Goal: Information Seeking & Learning: Check status

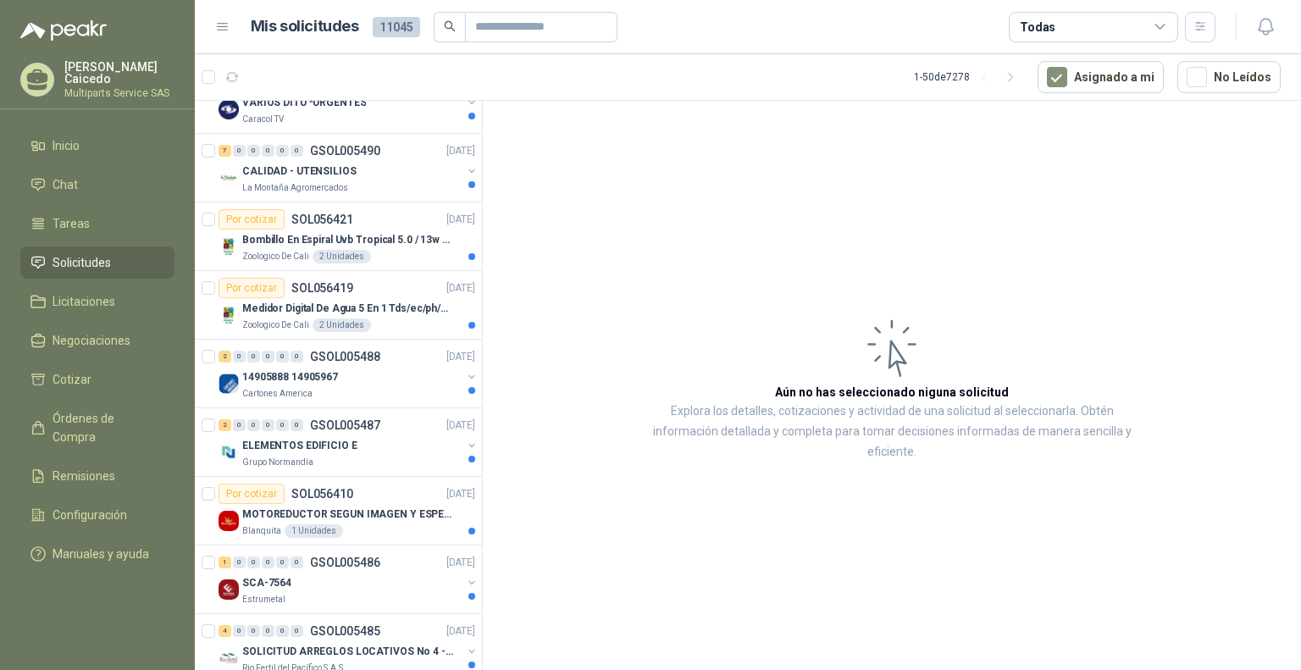
scroll to position [1440, 0]
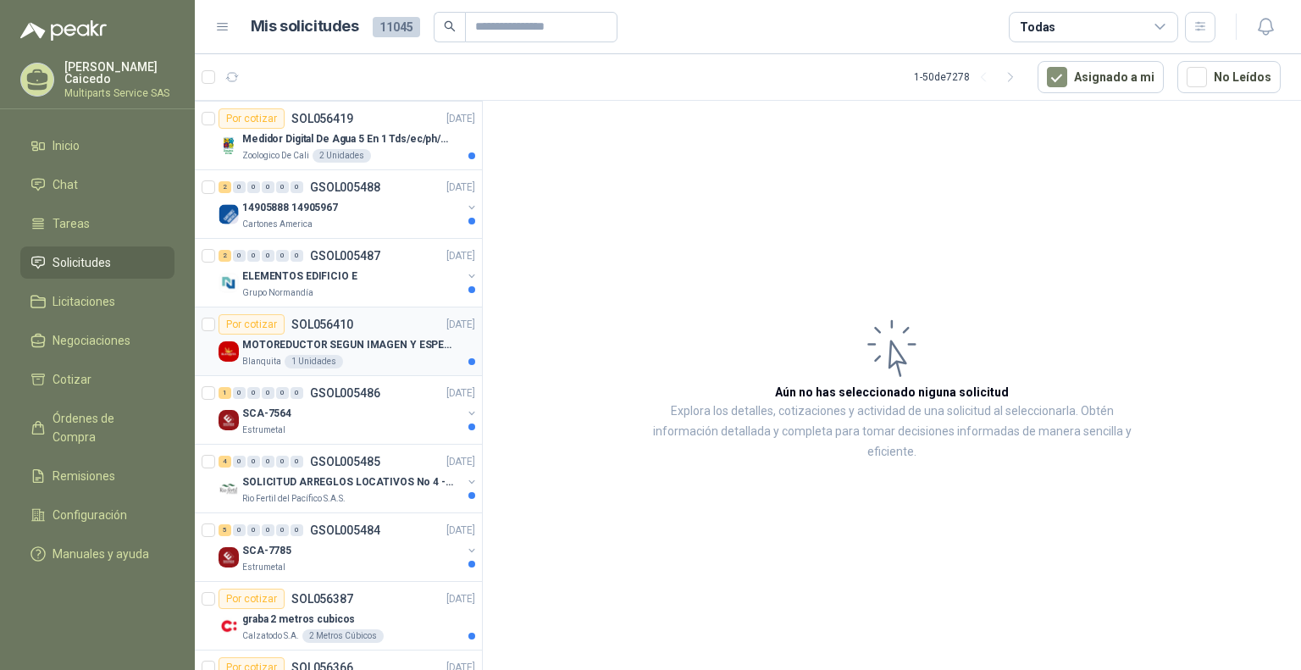
click at [393, 357] on div "Blanquita 1 Unidades" at bounding box center [358, 362] width 233 height 14
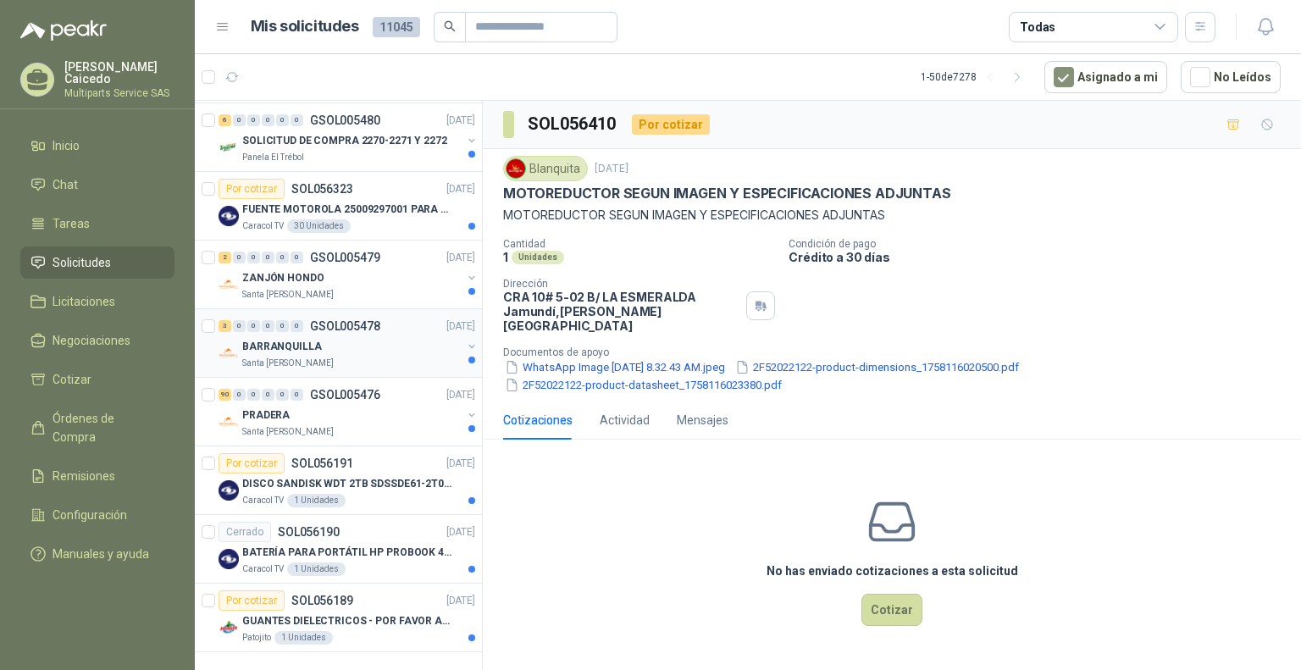
scroll to position [2883, 0]
click at [393, 613] on p "GUANTES DIELECTRICOS - POR FAVOR ADJUNTAR SU FICHA TECNICA" at bounding box center [347, 621] width 211 height 16
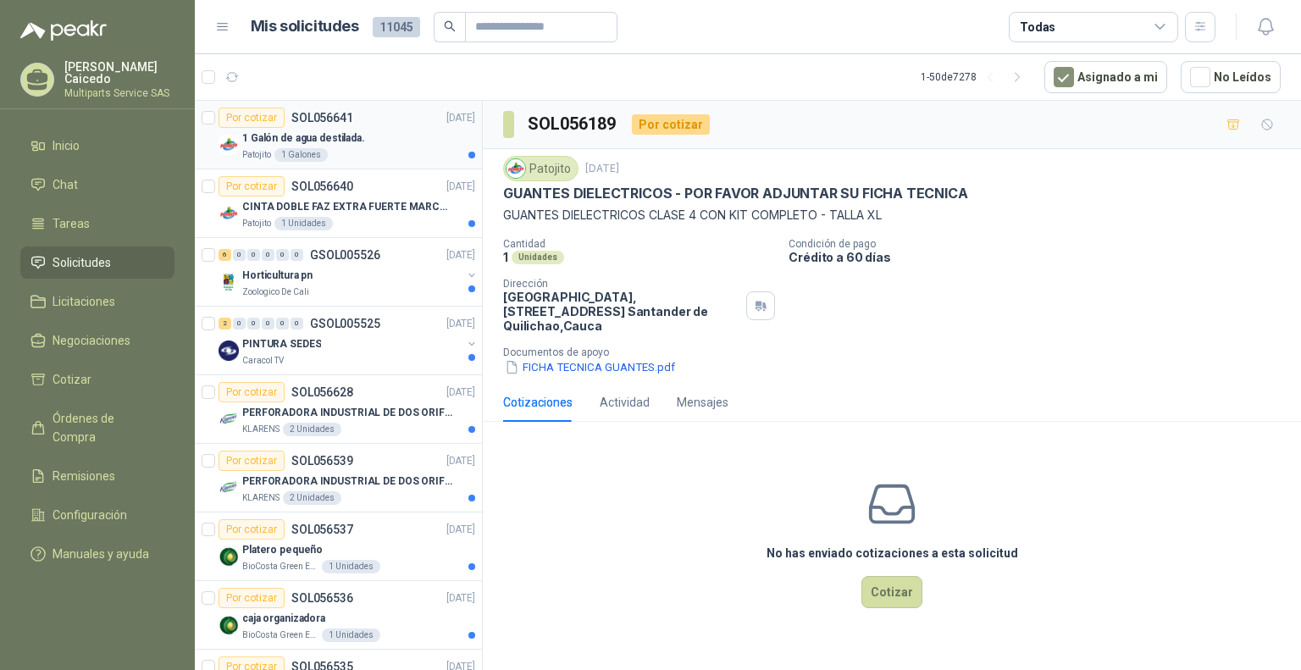
click at [399, 146] on div "1 Galón de agua destilada." at bounding box center [358, 138] width 233 height 20
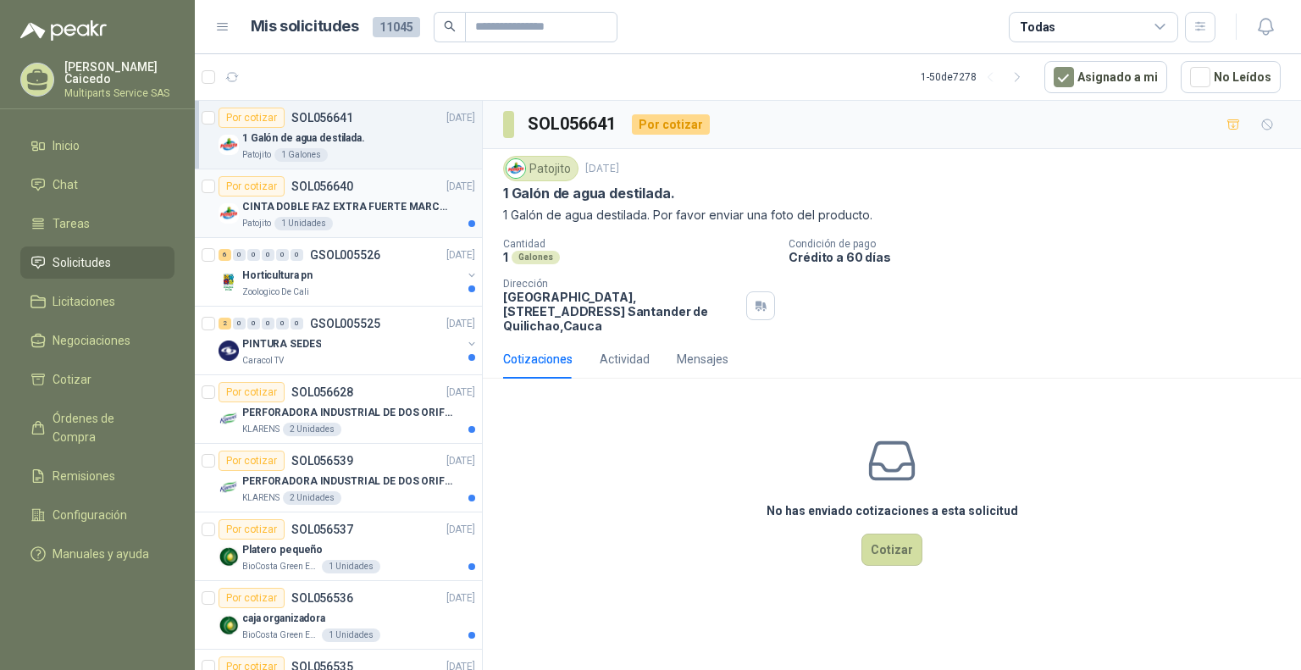
click at [401, 199] on p "CINTA DOBLE FAZ EXTRA FUERTE MARCA:3M" at bounding box center [347, 207] width 211 height 16
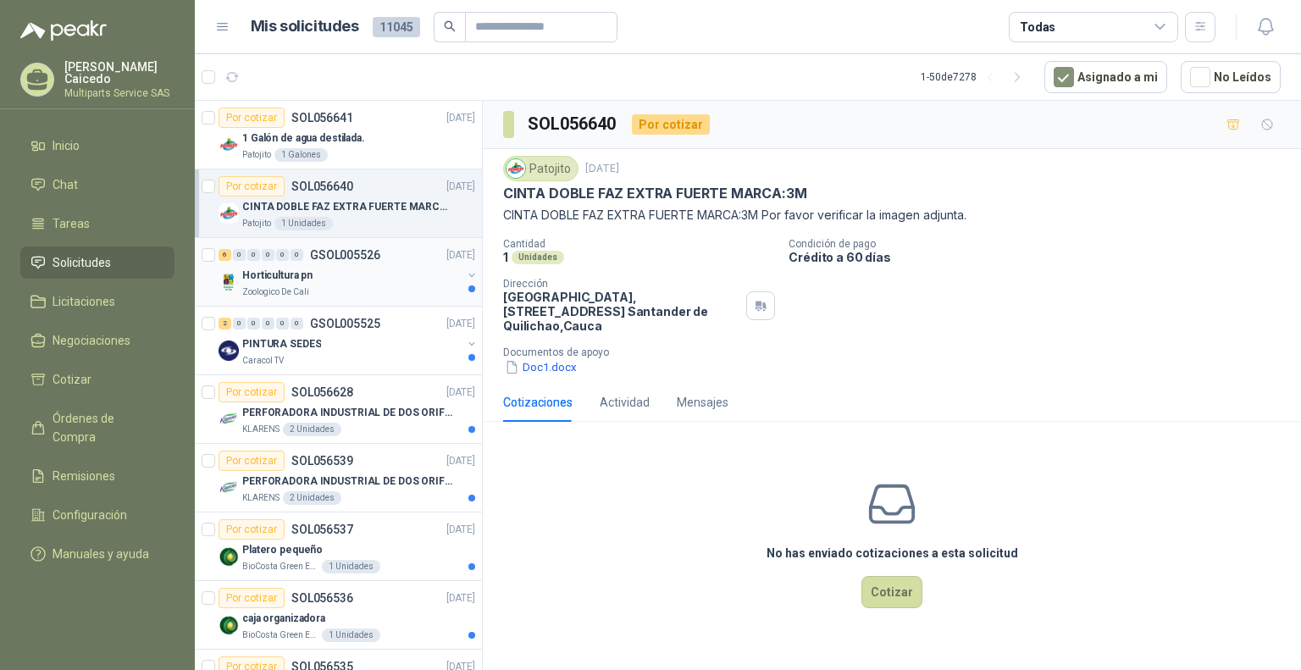
click at [380, 261] on div "6 0 0 0 0 0 GSOL005526 [DATE]" at bounding box center [348, 255] width 260 height 20
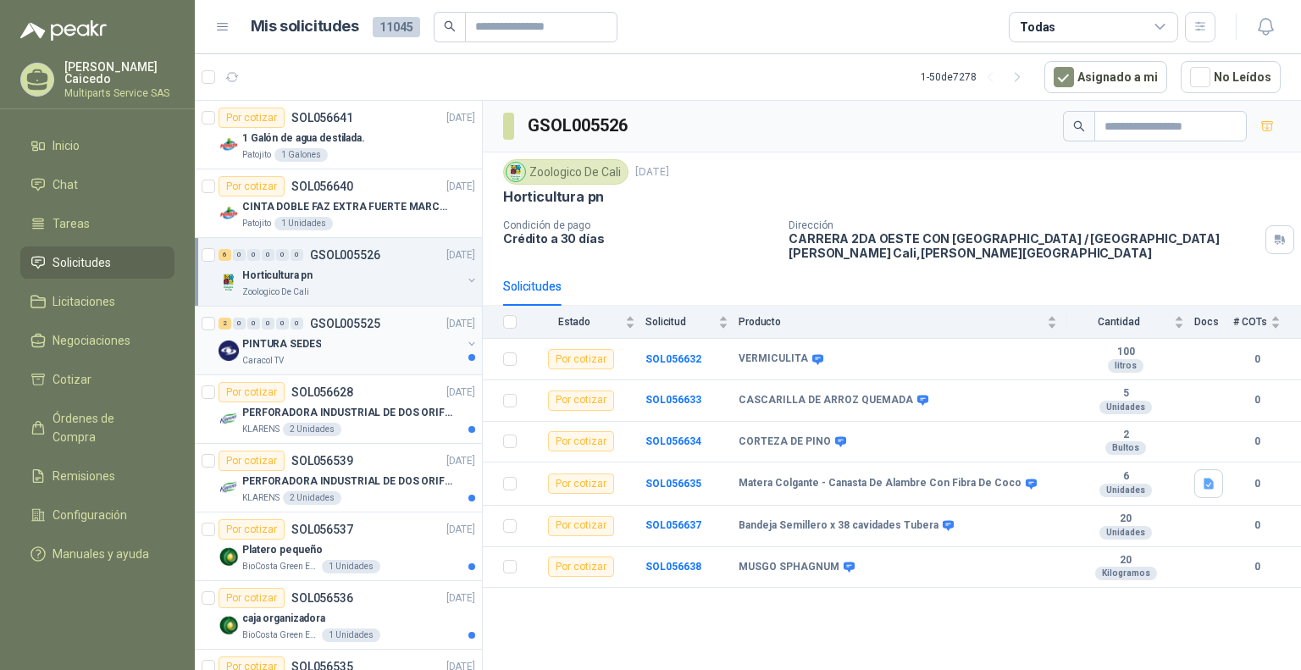
click at [367, 345] on div "PINTURA SEDES" at bounding box center [351, 344] width 219 height 20
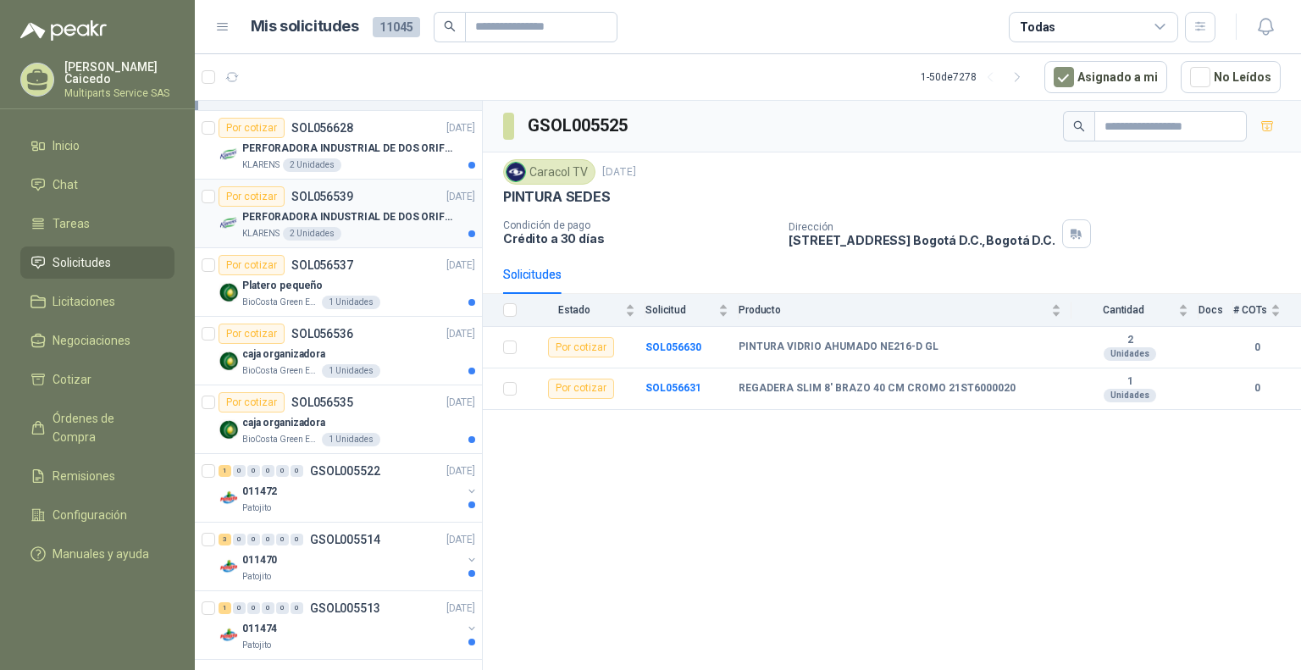
scroll to position [254, 0]
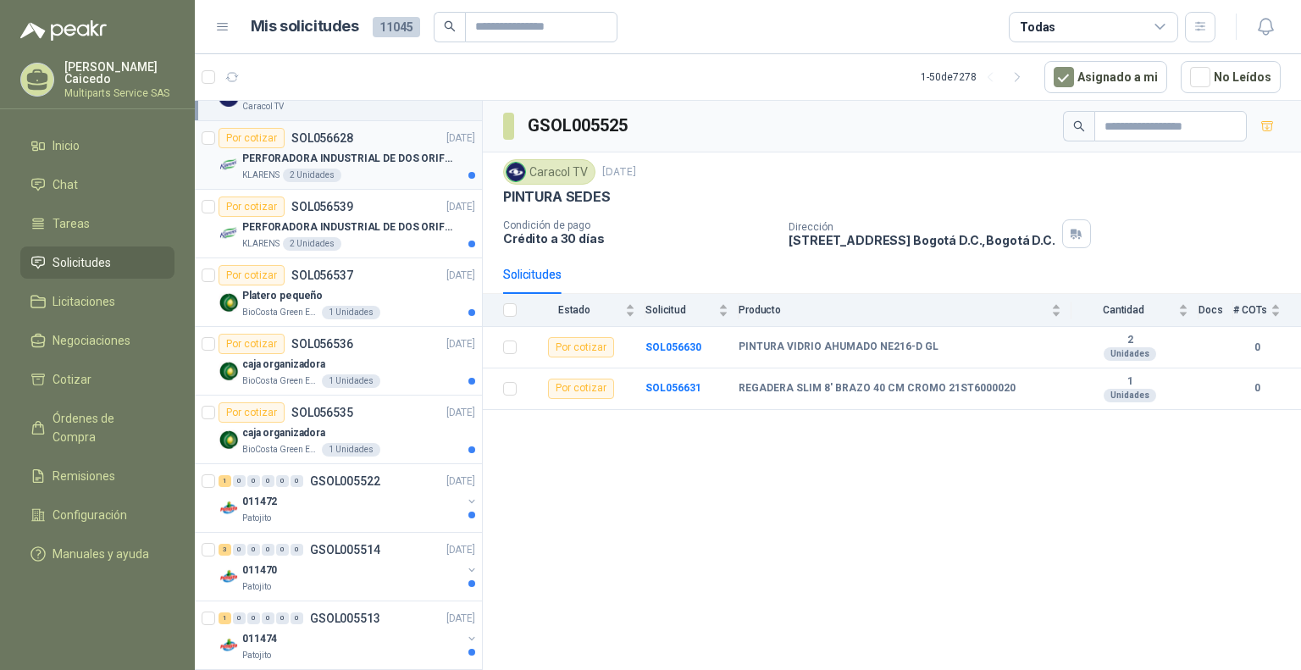
click at [384, 161] on p "PERFORADORA INDUSTRIAL DE DOS ORIFICIOS" at bounding box center [347, 159] width 211 height 16
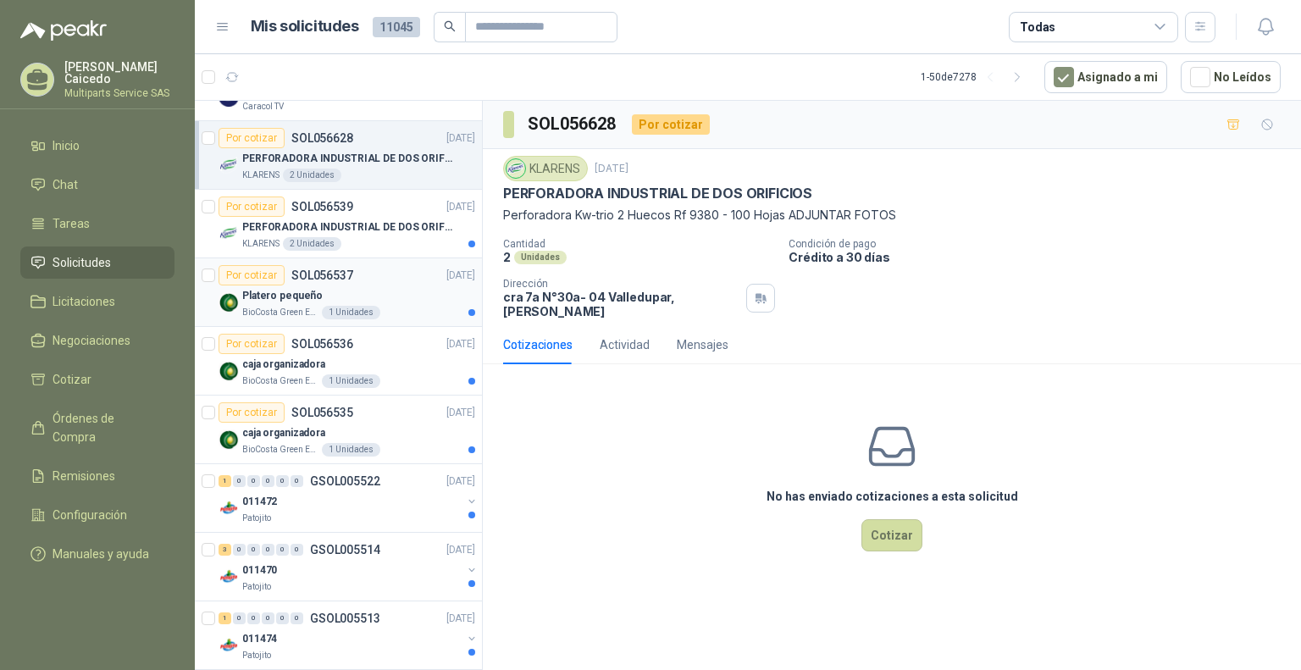
click at [416, 302] on div "Platero pequeño" at bounding box center [358, 295] width 233 height 20
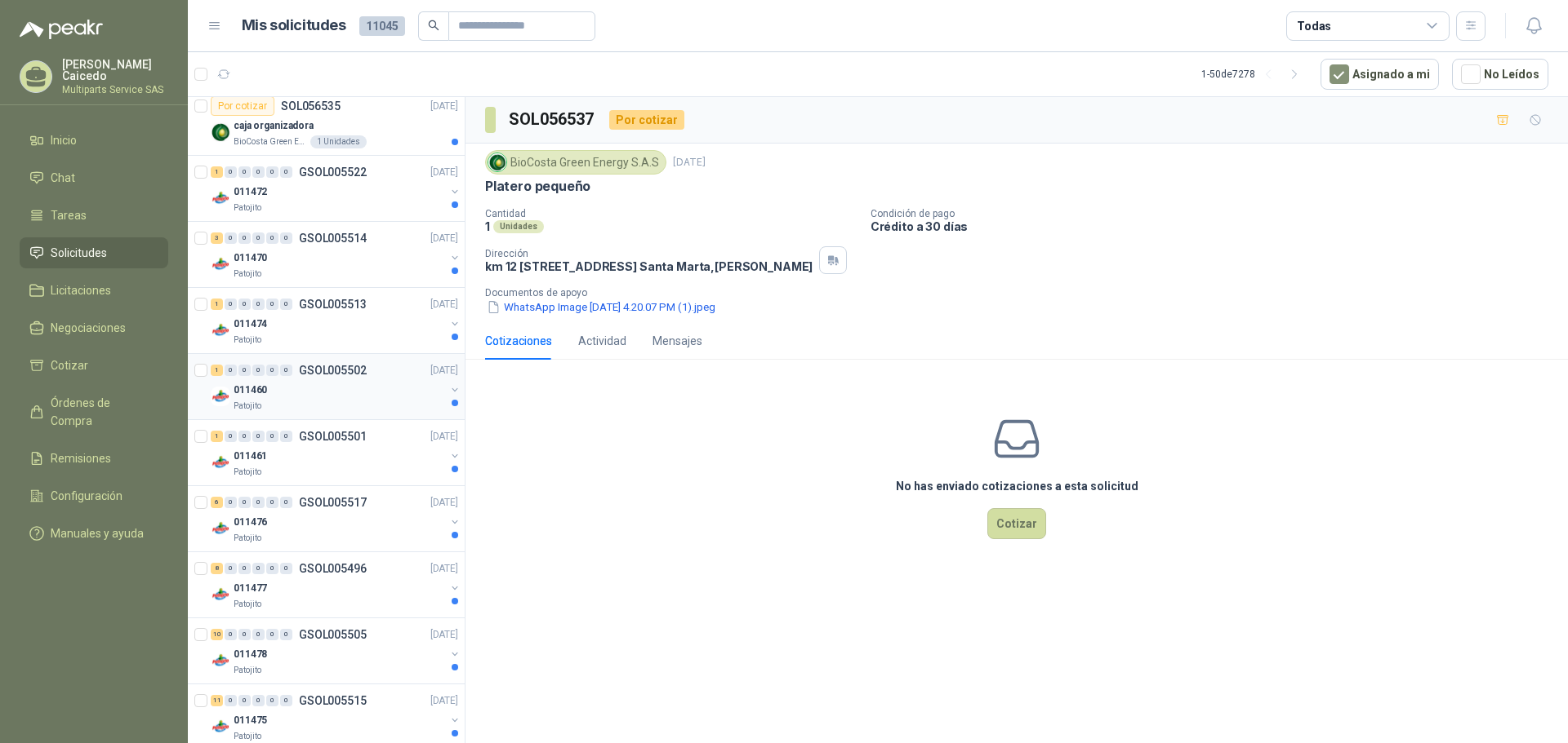
scroll to position [652, 0]
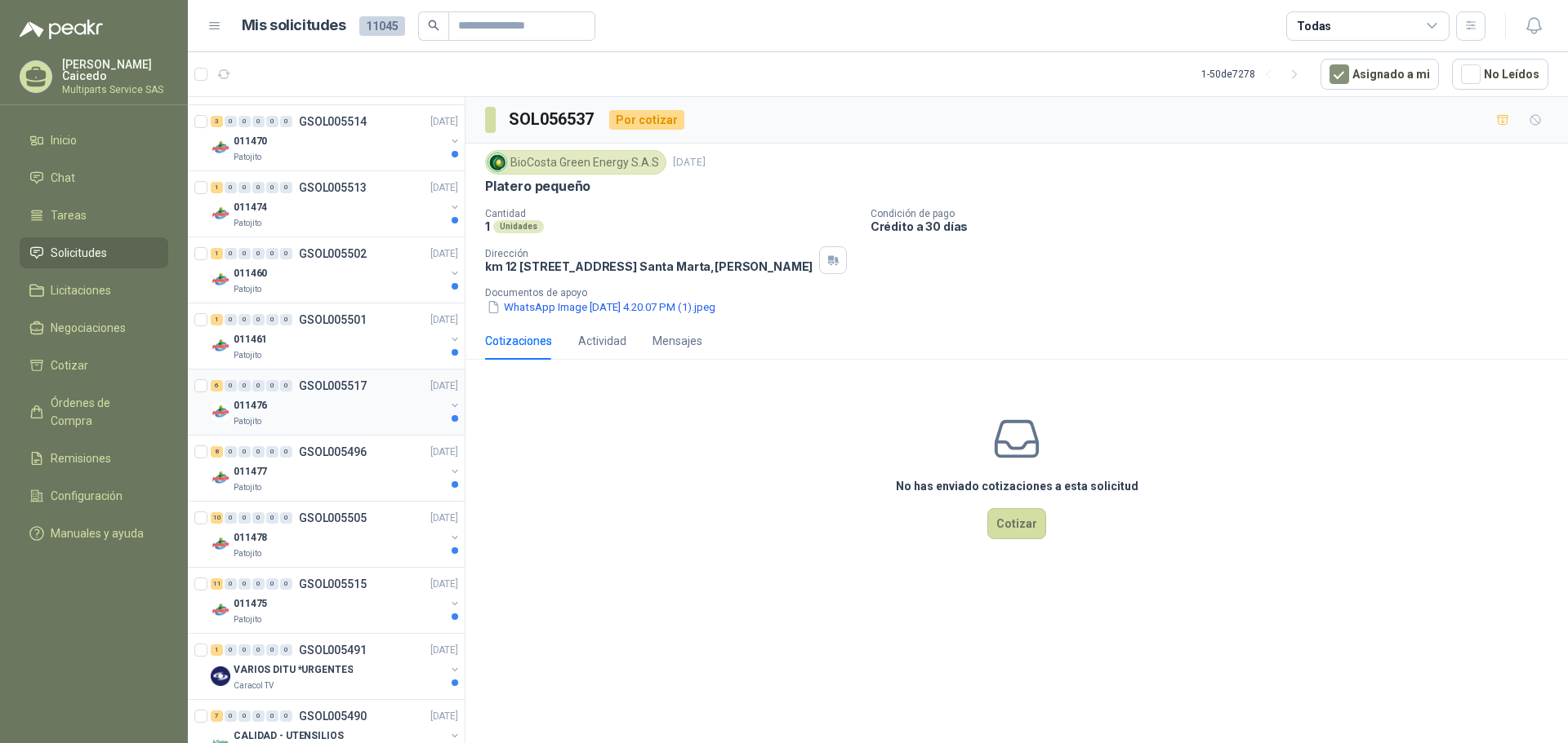
click at [328, 407] on div "011476" at bounding box center [338, 406] width 211 height 19
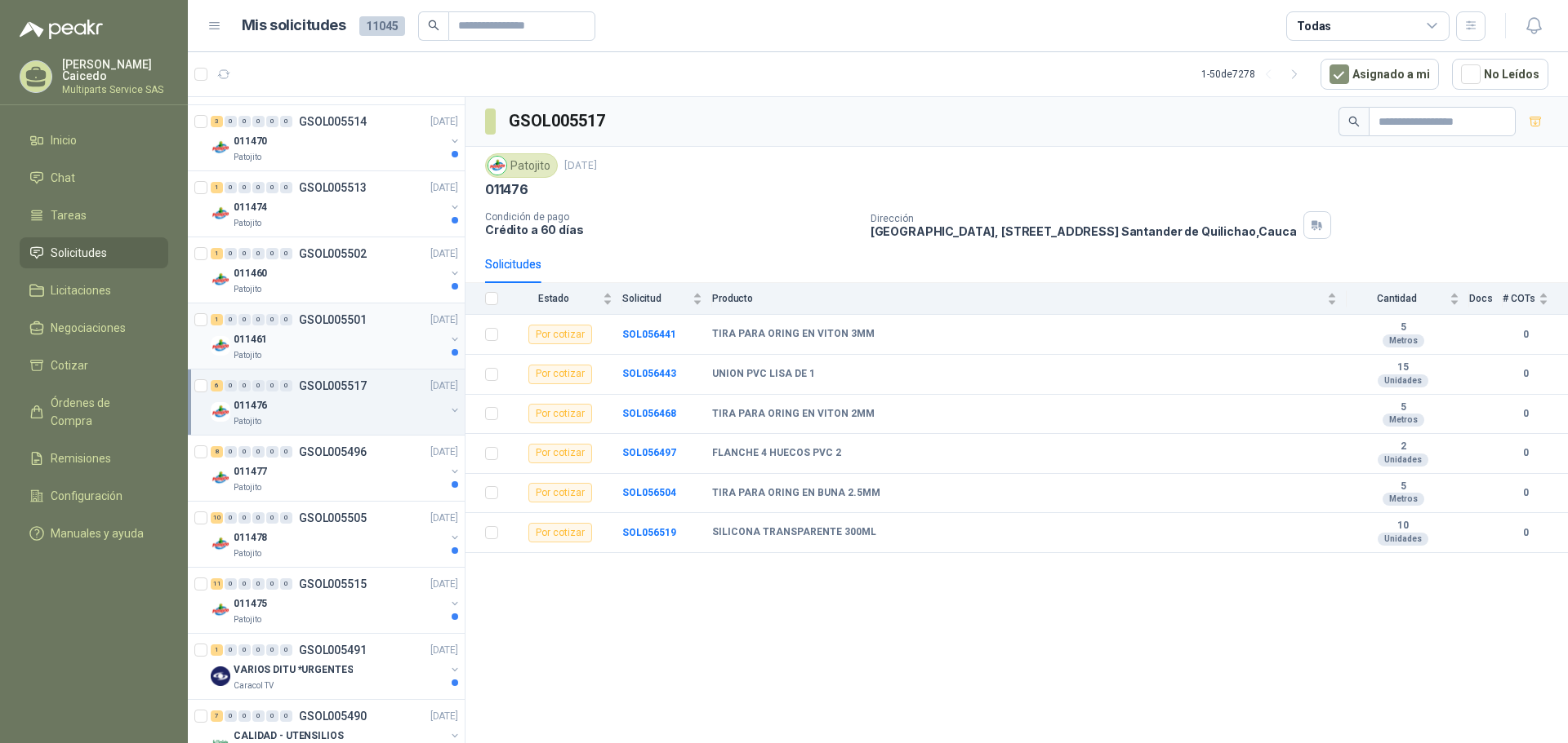
click at [351, 357] on div "Patojito" at bounding box center [338, 356] width 211 height 13
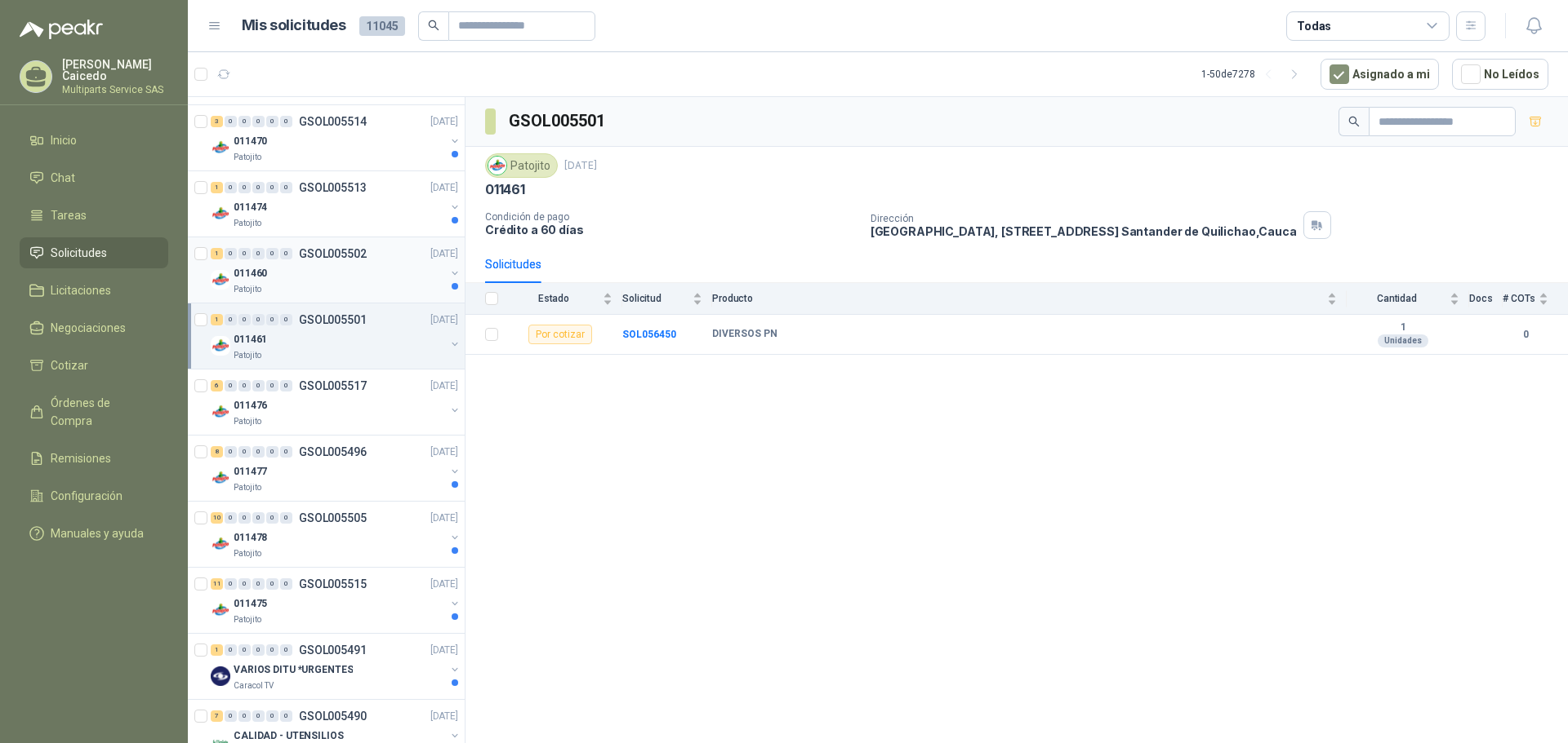
click at [356, 281] on div "011460" at bounding box center [338, 274] width 211 height 19
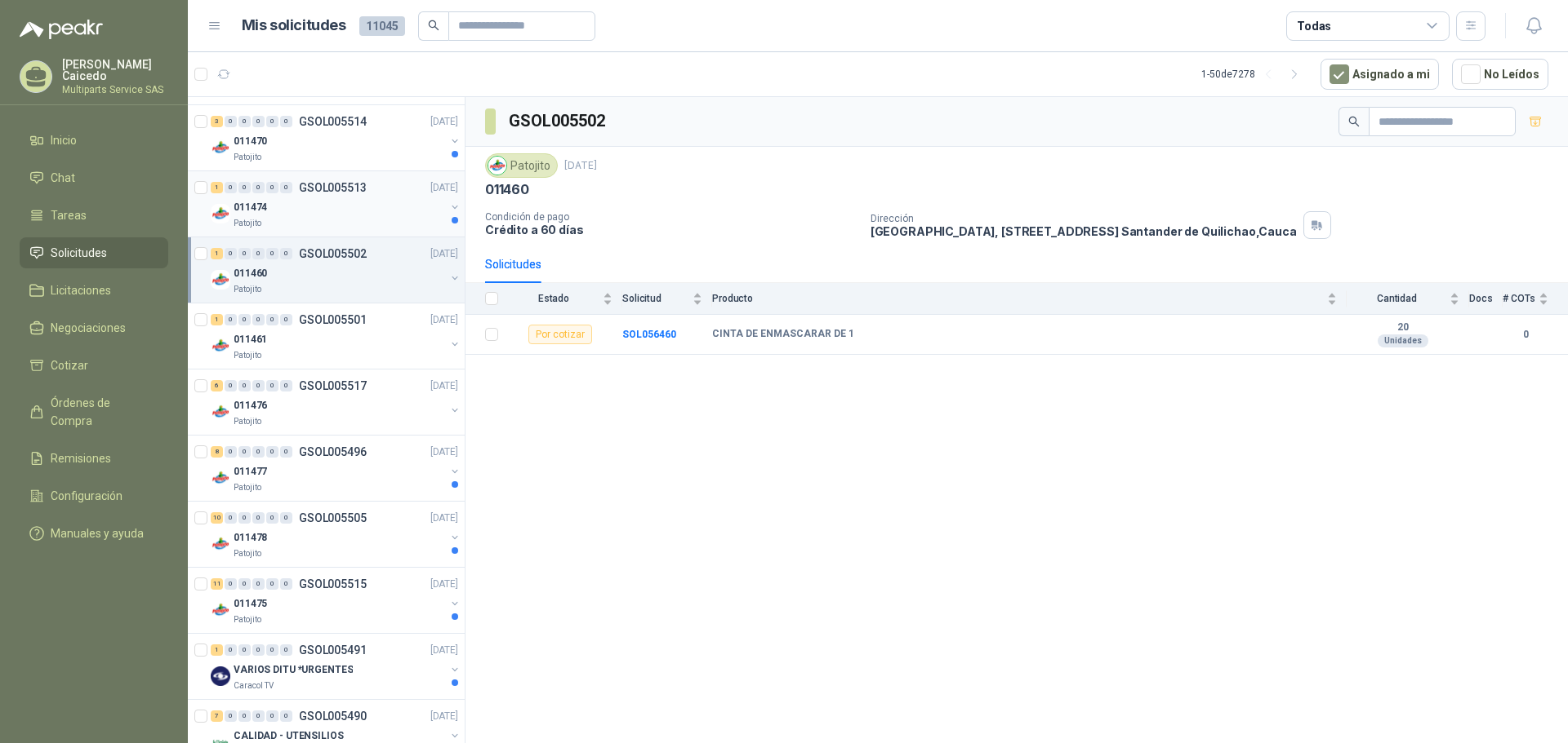
click at [339, 214] on div "011474" at bounding box center [338, 207] width 211 height 19
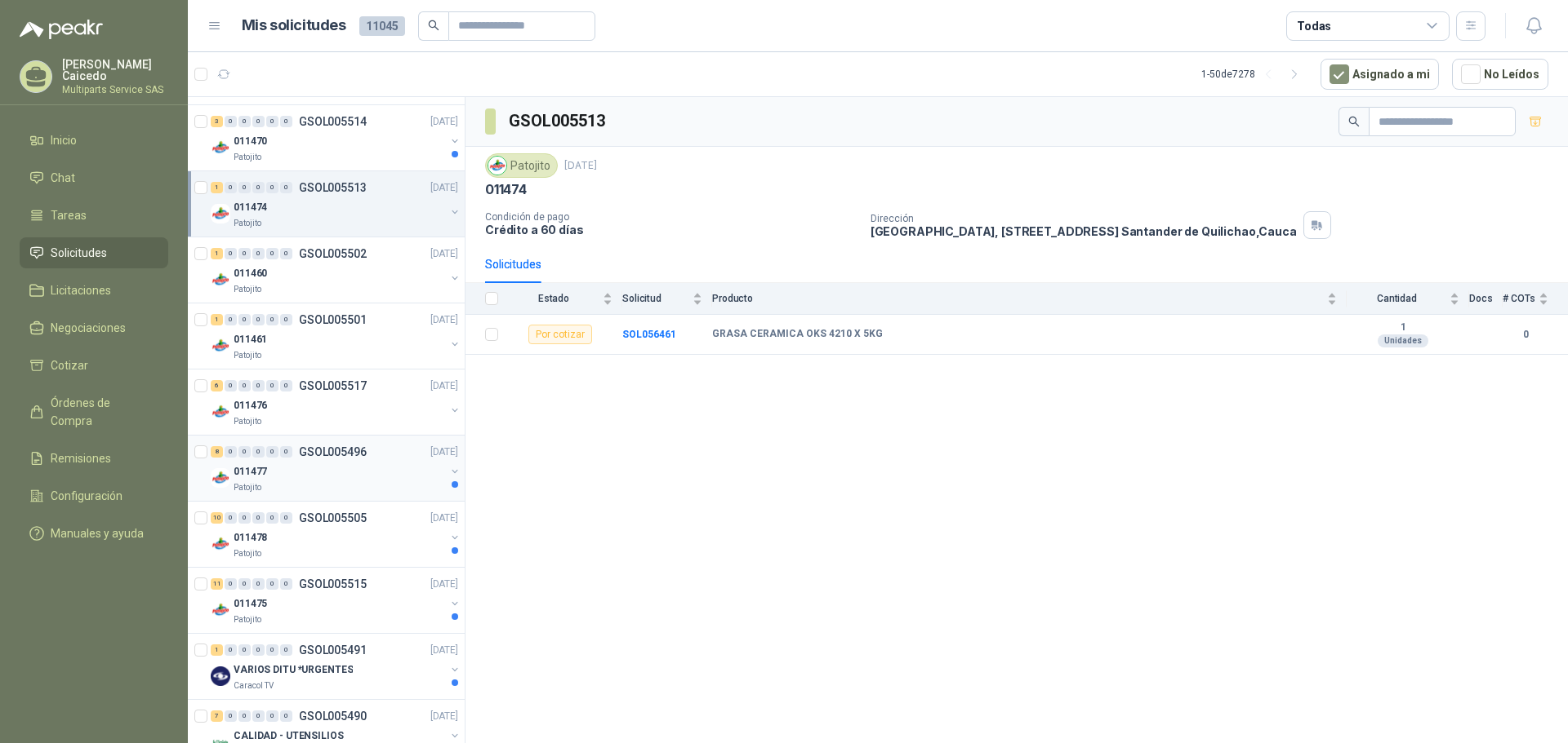
click at [379, 489] on div "Patojito" at bounding box center [338, 489] width 211 height 13
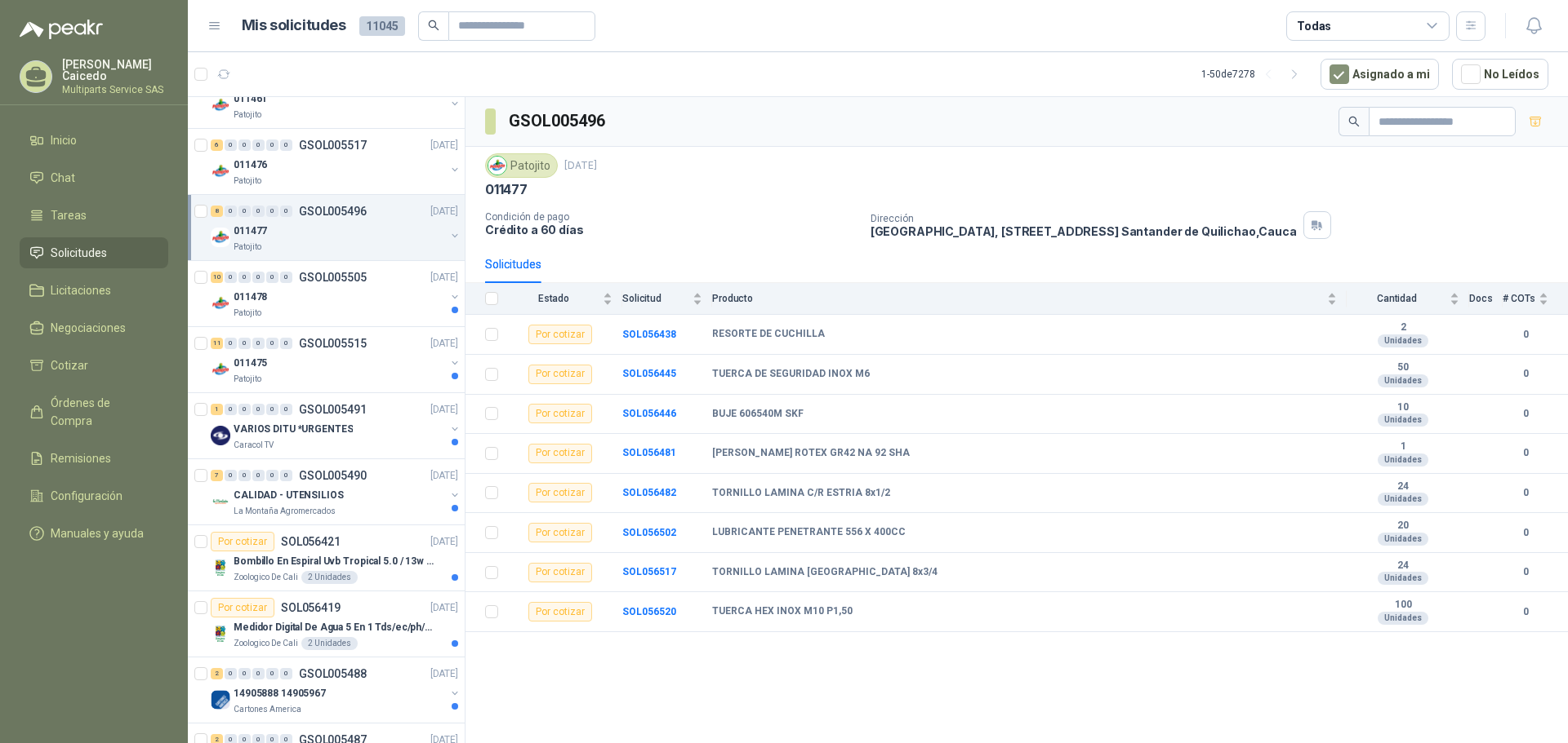
scroll to position [898, 0]
click at [342, 298] on div "011478" at bounding box center [338, 293] width 211 height 19
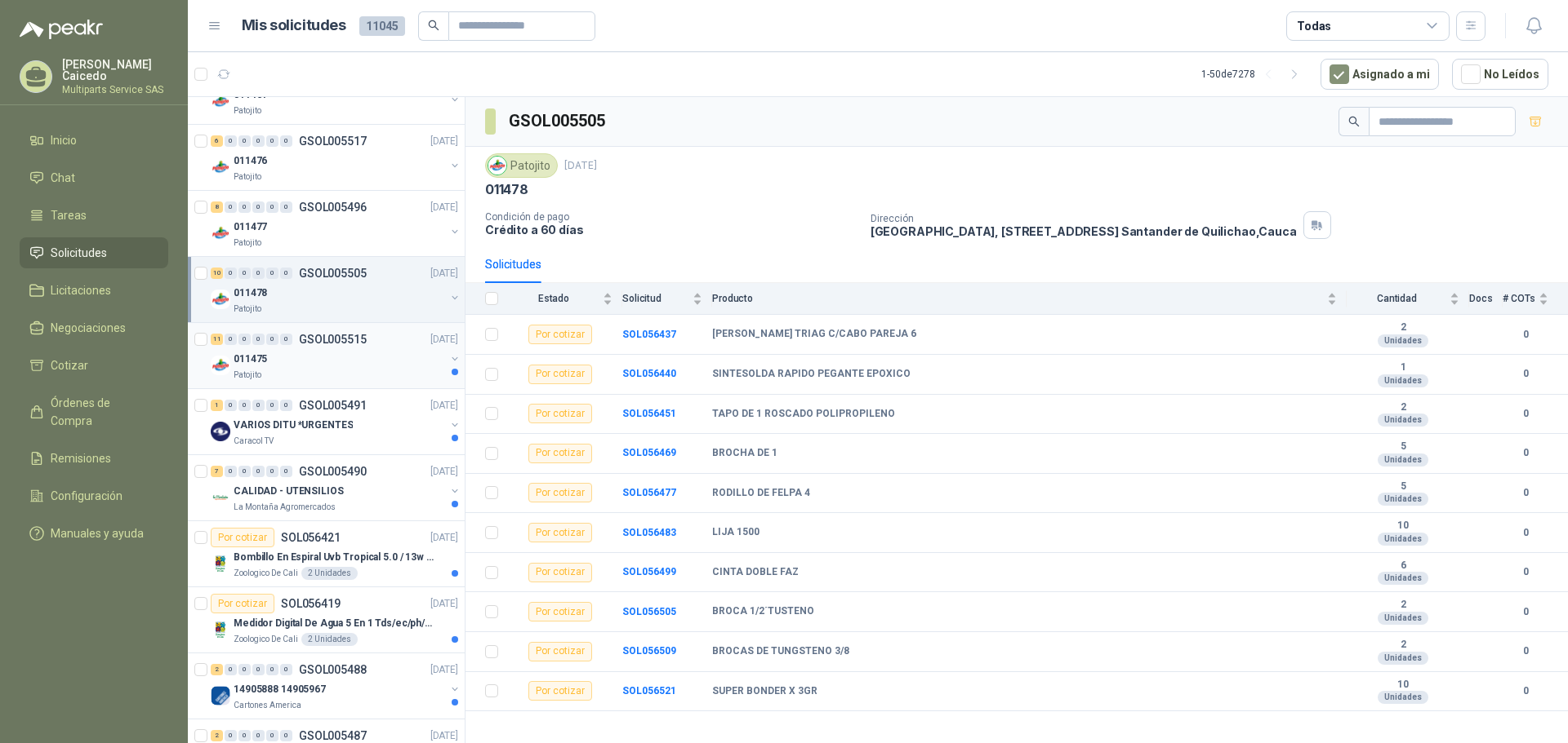
click at [377, 357] on div "011475" at bounding box center [338, 358] width 211 height 19
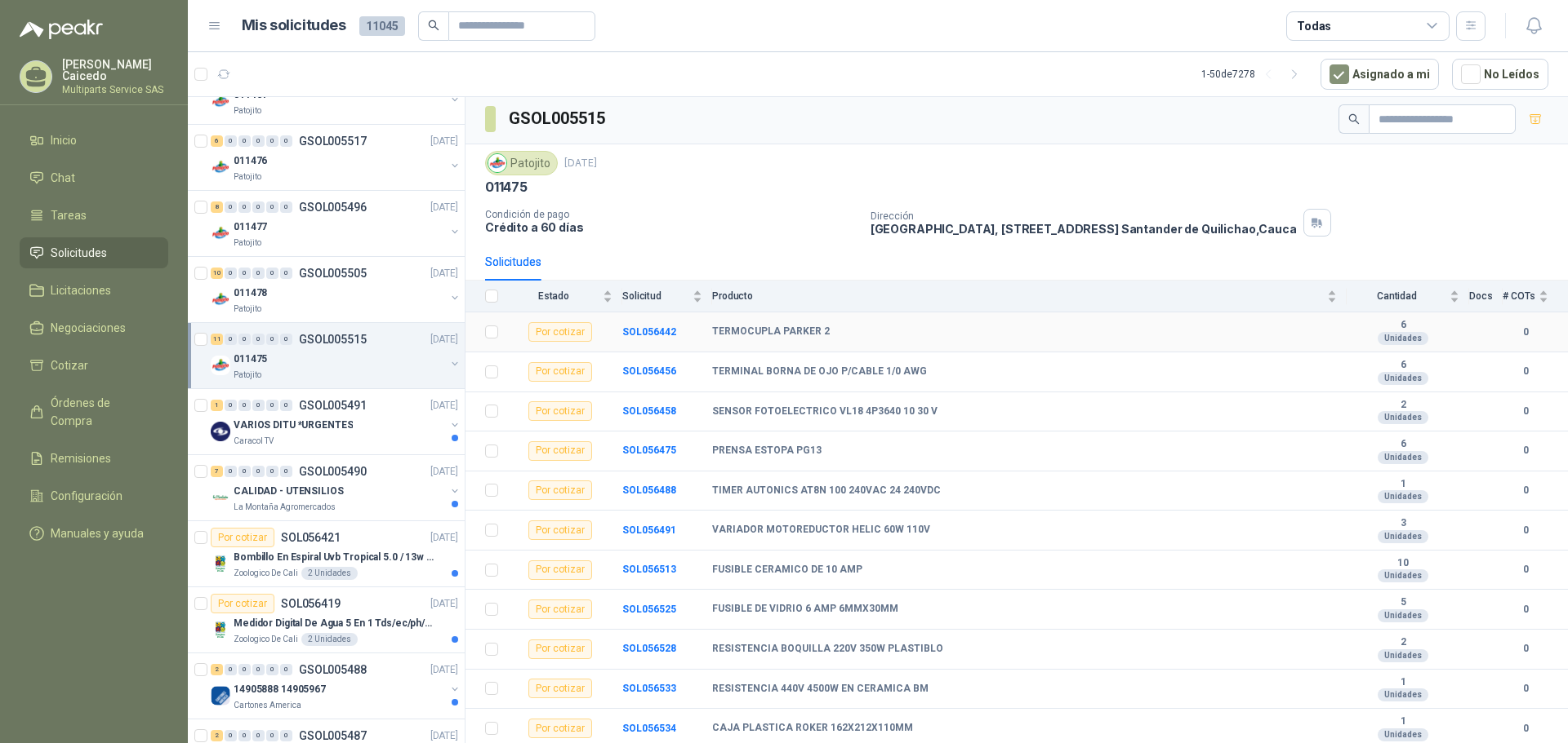
scroll to position [3, 0]
